Goal: Find specific fact: Find specific fact

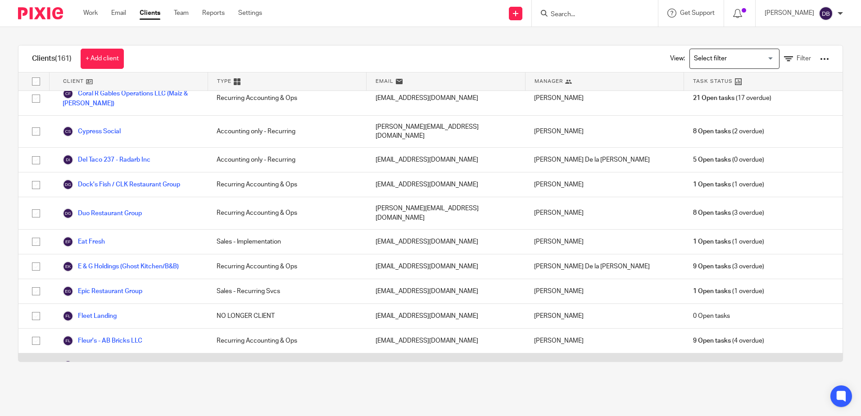
scroll to position [405, 0]
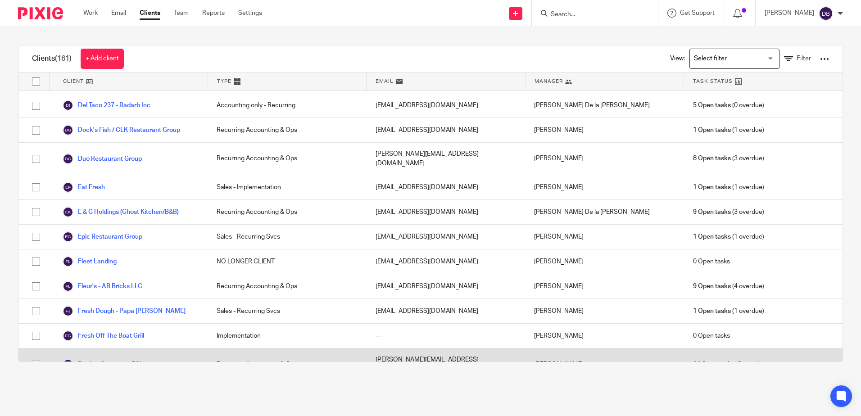
click at [120, 359] on link "Further Concepts (FCI)" at bounding box center [103, 364] width 81 height 11
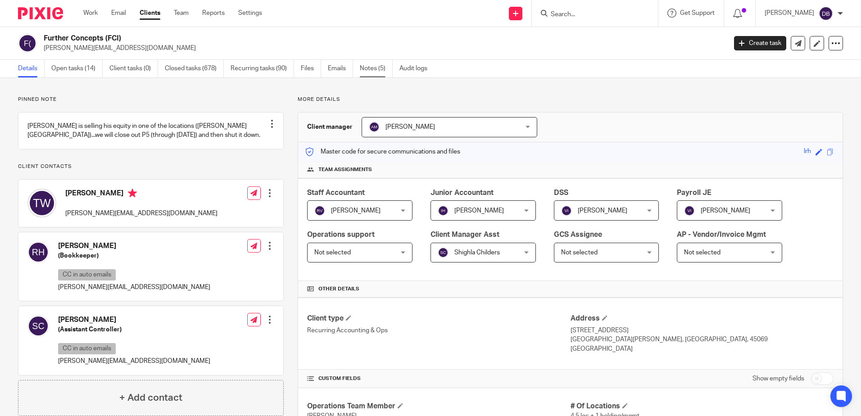
click at [370, 71] on link "Notes (5)" at bounding box center [376, 69] width 33 height 18
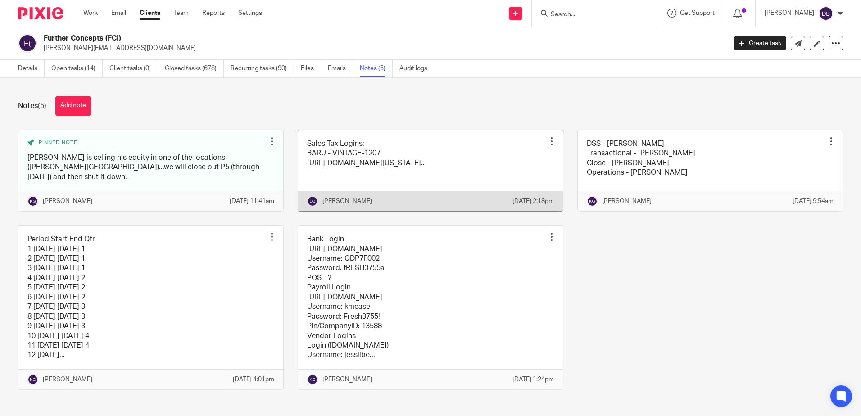
click at [415, 140] on link at bounding box center [430, 170] width 265 height 81
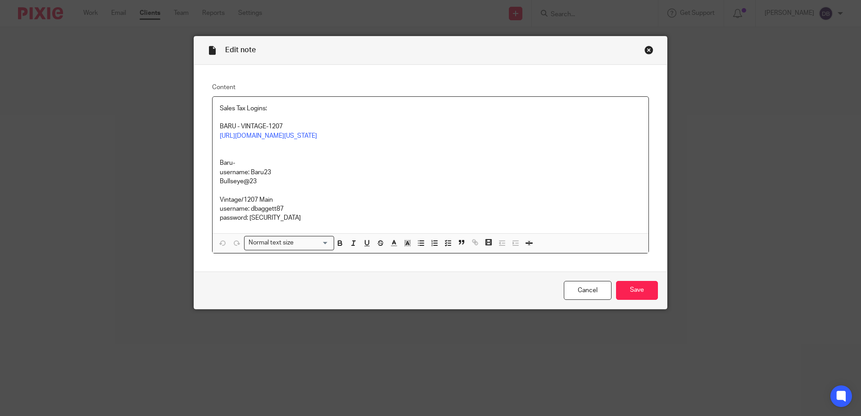
click at [370, 140] on p "[URL][DOMAIN_NAME][US_STATE]" at bounding box center [430, 135] width 421 height 9
click at [370, 140] on p "https://gateway.ohio.gov/wps/portal/gateway/BusinessGateway/Home/!ut/p/z1/jZC9D…" at bounding box center [430, 135] width 421 height 9
click at [383, 176] on div "https://gateway.ohio.gov/wps/portal/gateway/BusinessGateway/Home/!ut/p/z1/jZC9D…" at bounding box center [382, 181] width 97 height 28
click at [383, 174] on link "https://gateway.ohio.gov/wps/portal/gateway/BusinessGateway/Home/!ut/p/z1/jZC9D…" at bounding box center [382, 171] width 97 height 9
drag, startPoint x: 291, startPoint y: 225, endPoint x: 249, endPoint y: 227, distance: 41.9
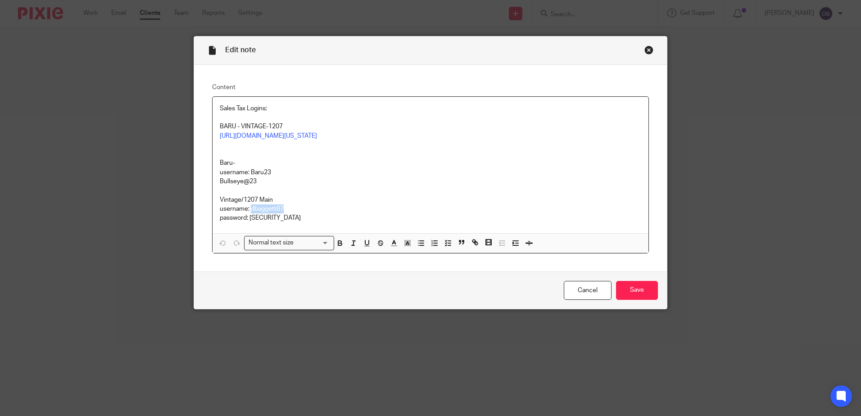
click at [249, 213] on p "username: dbaggett87" at bounding box center [430, 208] width 421 height 9
copy p "dbaggett87"
drag, startPoint x: 292, startPoint y: 235, endPoint x: 247, endPoint y: 238, distance: 45.5
click at [247, 222] on p "password: Casaletta78$" at bounding box center [430, 217] width 421 height 9
copy p "Casaletta78$"
